Goal: Information Seeking & Learning: Find specific fact

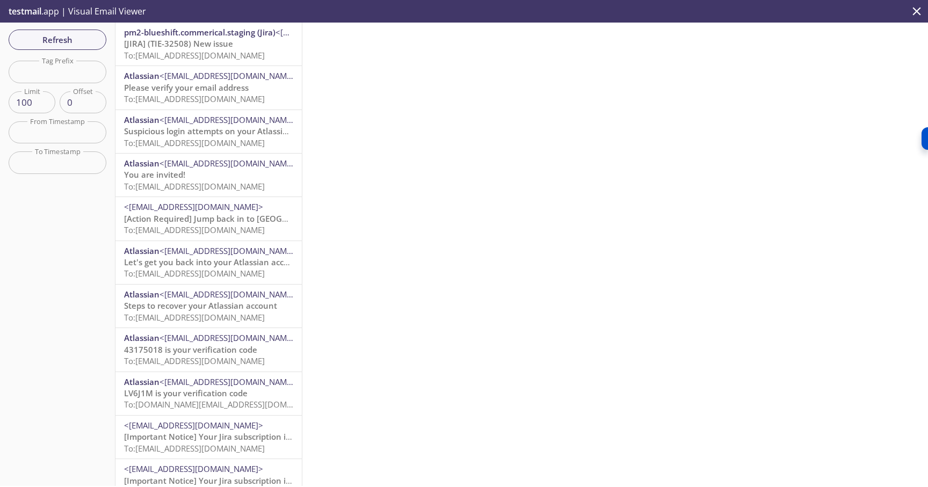
click at [210, 96] on span "To: [EMAIL_ADDRESS][DOMAIN_NAME]" at bounding box center [194, 98] width 141 height 11
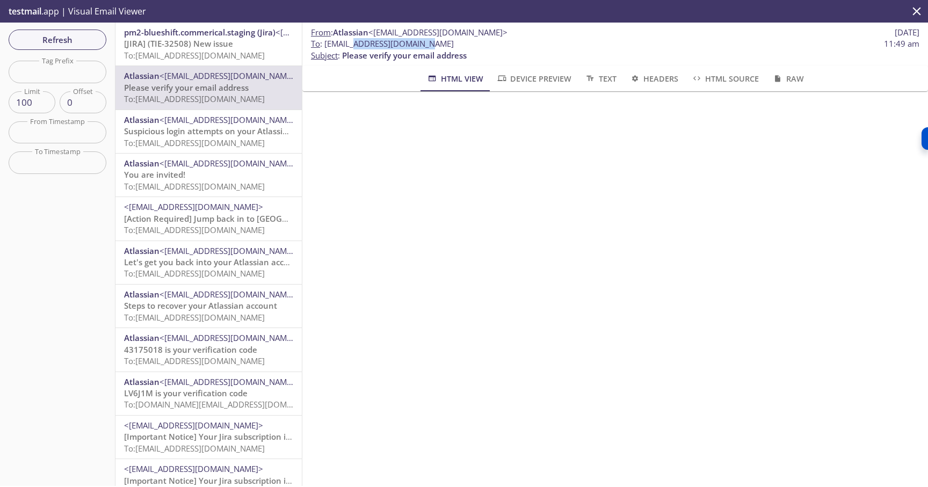
drag, startPoint x: 344, startPoint y: 44, endPoint x: 406, endPoint y: 46, distance: 61.8
click at [406, 46] on span "To : [EMAIL_ADDRESS][DOMAIN_NAME]" at bounding box center [382, 43] width 143 height 11
copy span "everify-email.stg"
click at [49, 72] on input "text" at bounding box center [58, 72] width 98 height 22
paste input "everify-email.stg"
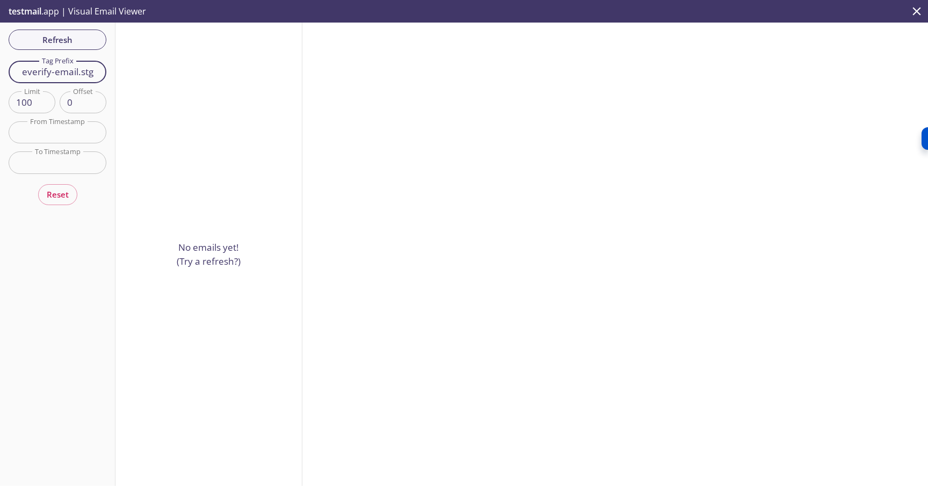
click at [63, 73] on input "everify-email.stg" at bounding box center [58, 72] width 98 height 22
click at [85, 71] on input "everify-email.stg" at bounding box center [58, 72] width 98 height 22
type input "veverify-email"
click at [52, 77] on input "veverify-email" at bounding box center [58, 72] width 98 height 22
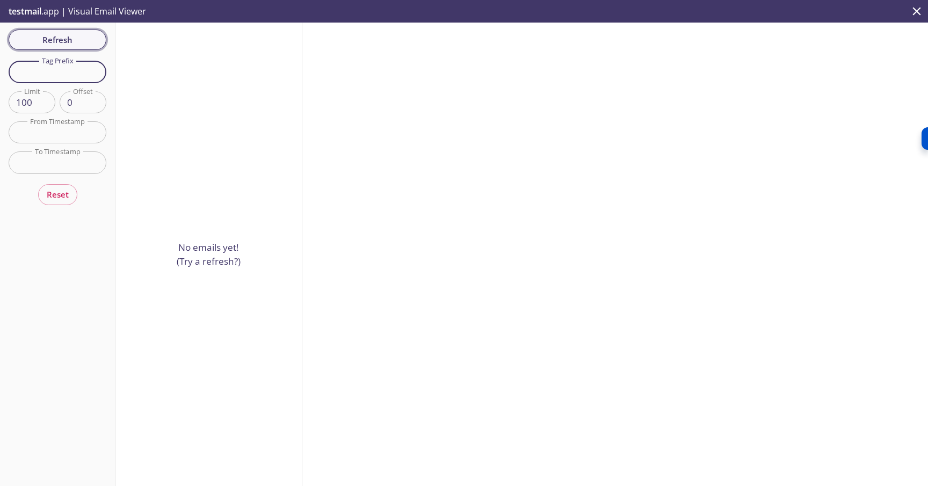
click at [81, 33] on span "Refresh" at bounding box center [57, 40] width 81 height 14
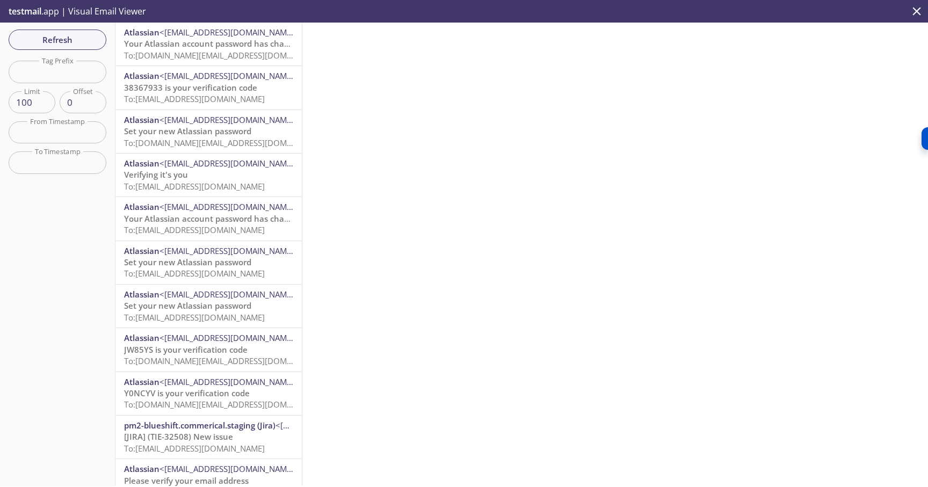
click at [212, 89] on span "38367933 is your verification code" at bounding box center [190, 87] width 133 height 11
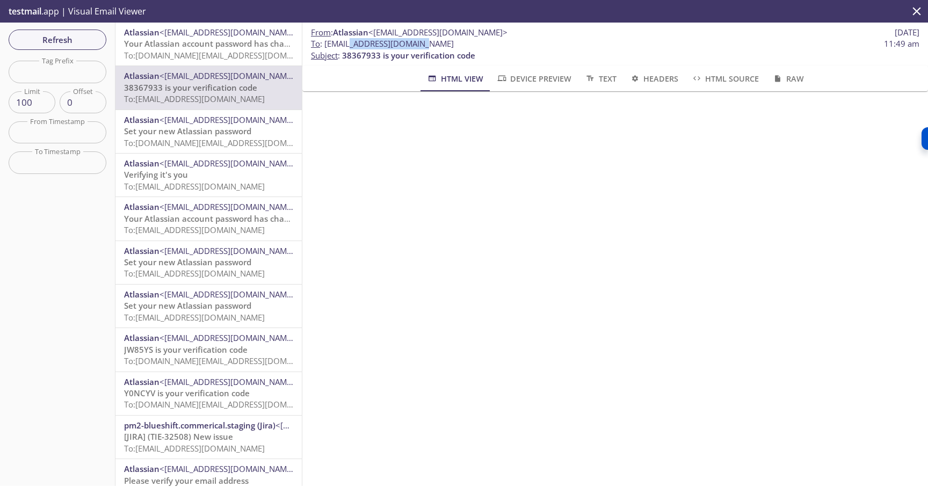
drag, startPoint x: 343, startPoint y: 45, endPoint x: 405, endPoint y: 46, distance: 61.8
click at [405, 46] on span "To : [EMAIL_ADDRESS][DOMAIN_NAME]" at bounding box center [382, 43] width 143 height 11
copy span "step-up-reset-stg"
click at [75, 76] on input "text" at bounding box center [58, 72] width 98 height 22
paste input "step-up-reset-stg"
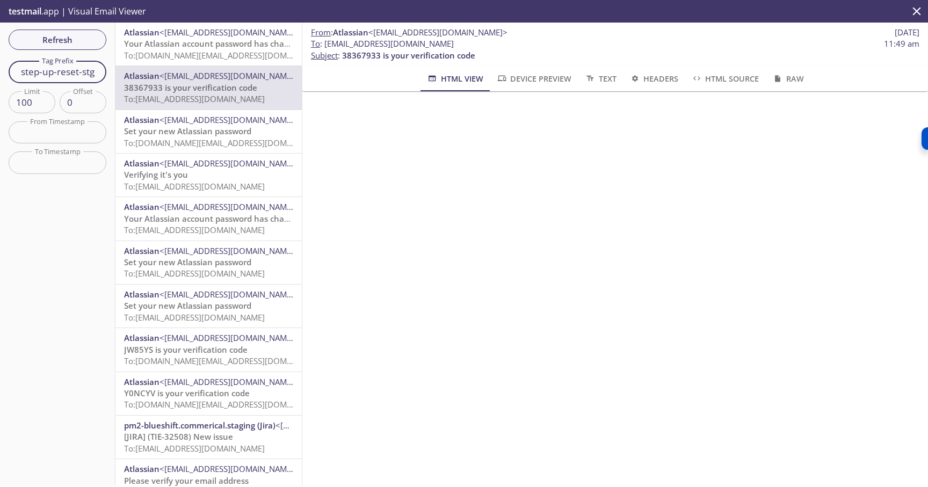
type input "step-up-reset-stg"
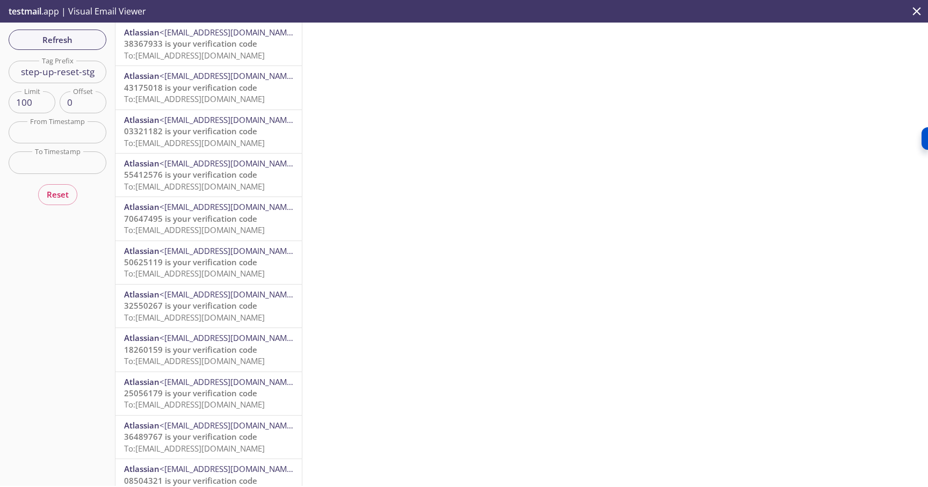
click at [161, 49] on span "38367933 is your verification code" at bounding box center [190, 43] width 133 height 11
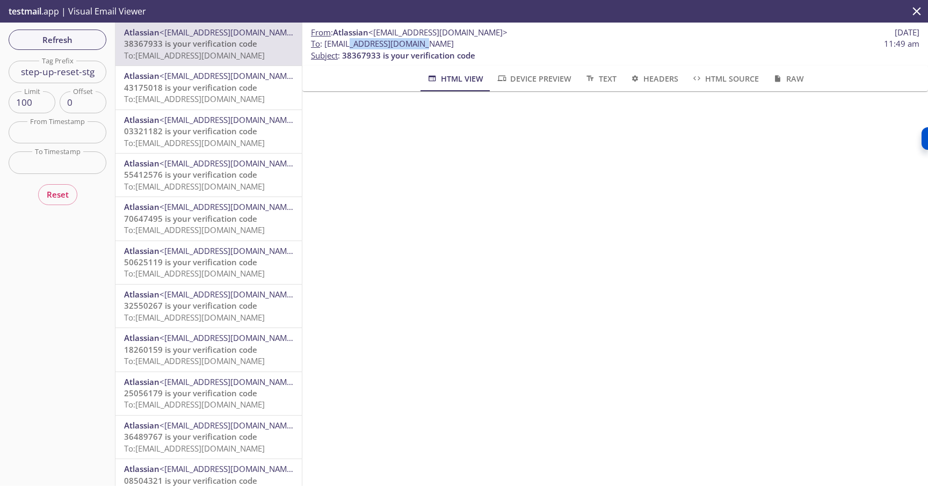
drag, startPoint x: 342, startPoint y: 44, endPoint x: 405, endPoint y: 47, distance: 62.9
click at [405, 47] on span "To : [EMAIL_ADDRESS][DOMAIN_NAME]" at bounding box center [382, 43] width 143 height 11
drag, startPoint x: 407, startPoint y: 42, endPoint x: 328, endPoint y: 41, distance: 79.0
click at [328, 41] on span "To : [EMAIL_ADDRESS][DOMAIN_NAME]" at bounding box center [382, 43] width 143 height 11
click at [326, 42] on span "To : [EMAIL_ADDRESS][DOMAIN_NAME]" at bounding box center [382, 43] width 143 height 11
